Goal: Information Seeking & Learning: Learn about a topic

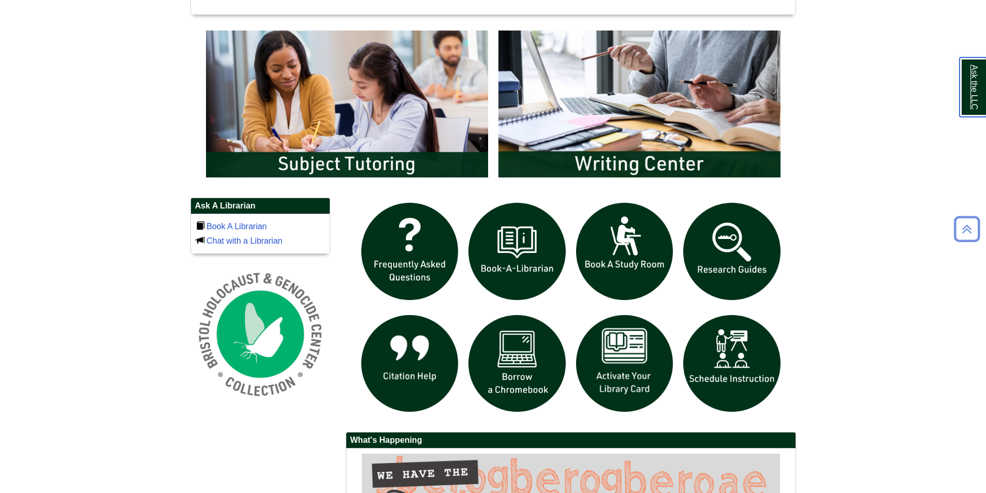
scroll to position [777, 0]
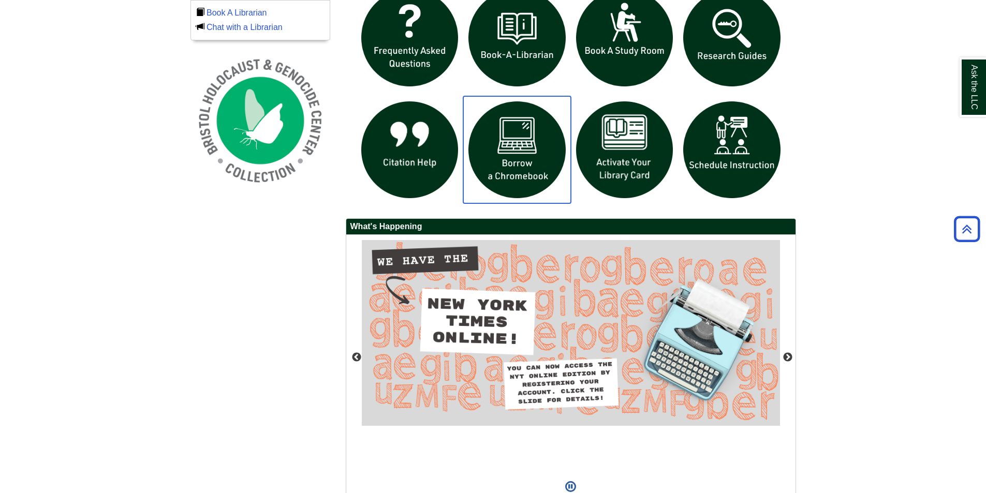
click at [532, 166] on img "slideshow" at bounding box center [517, 150] width 108 height 108
click at [646, 164] on img "slideshow" at bounding box center [625, 150] width 108 height 108
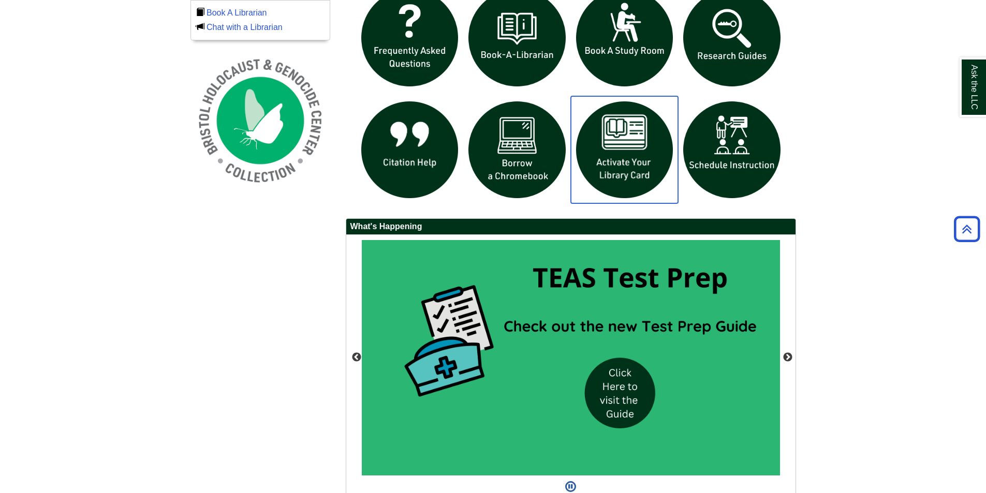
click at [605, 147] on img "slideshow" at bounding box center [625, 150] width 108 height 108
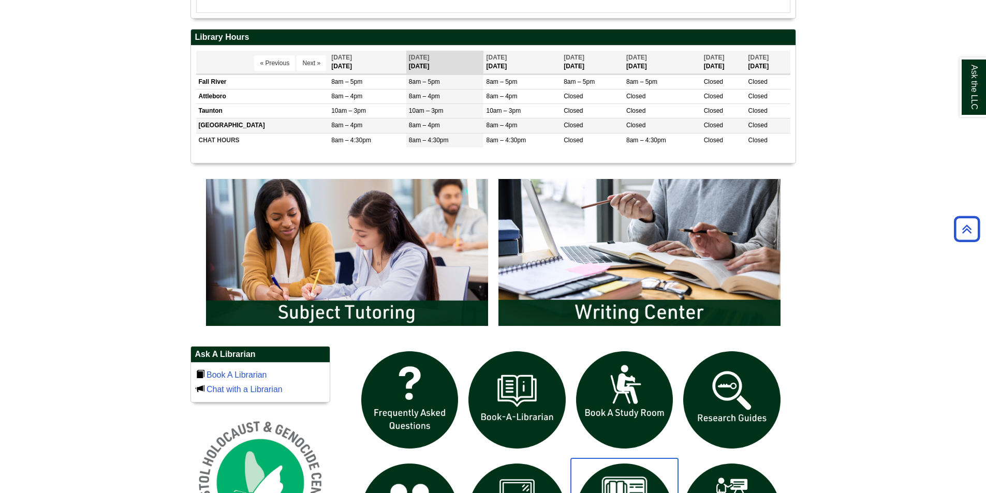
scroll to position [725, 0]
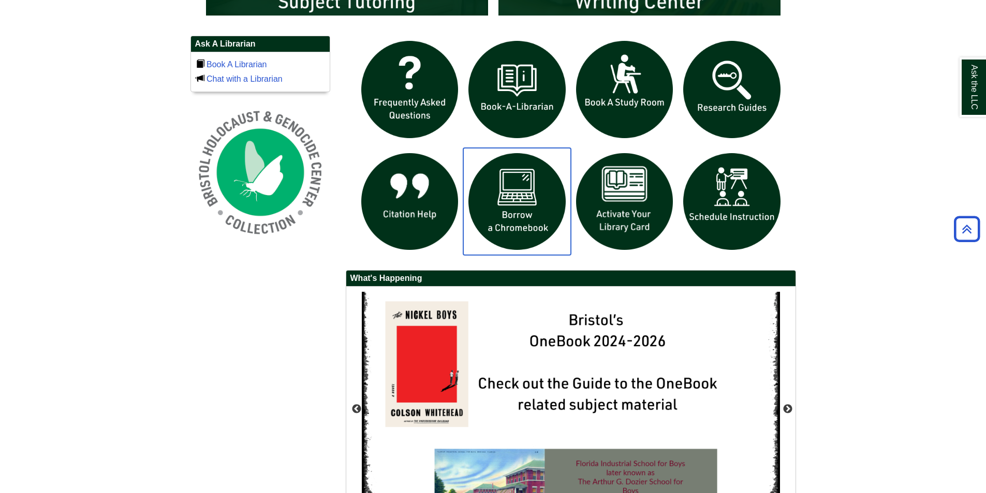
click at [493, 209] on img "slideshow" at bounding box center [517, 202] width 108 height 108
